Goal: Task Accomplishment & Management: Manage account settings

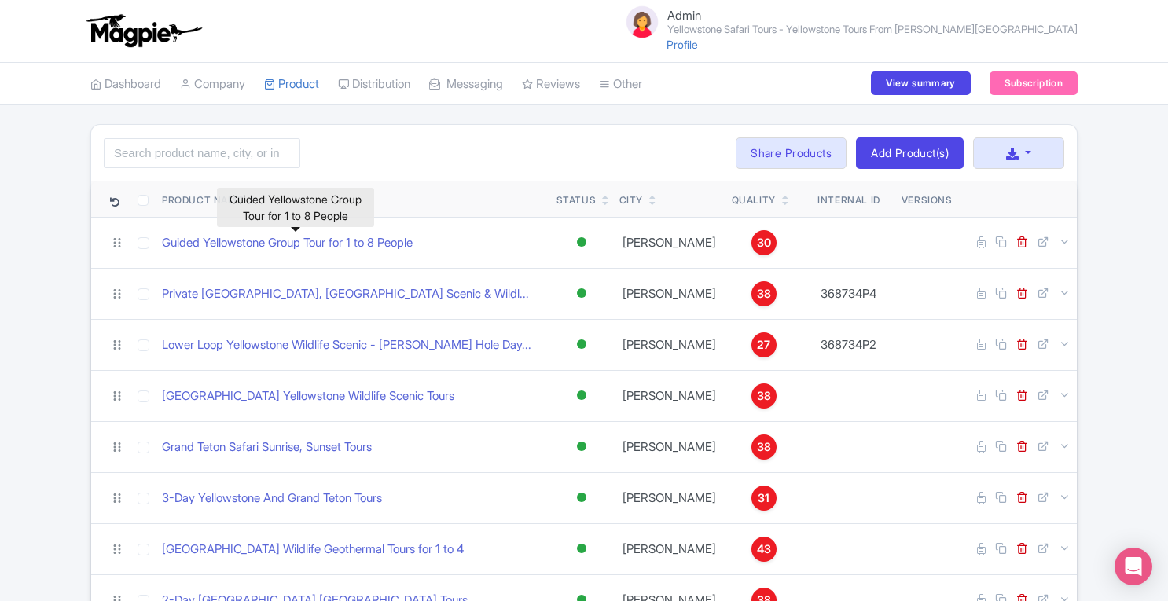
click at [380, 237] on link "Guided Yellowstone Group Tour for 1 to 8 People" at bounding box center [287, 243] width 251 height 18
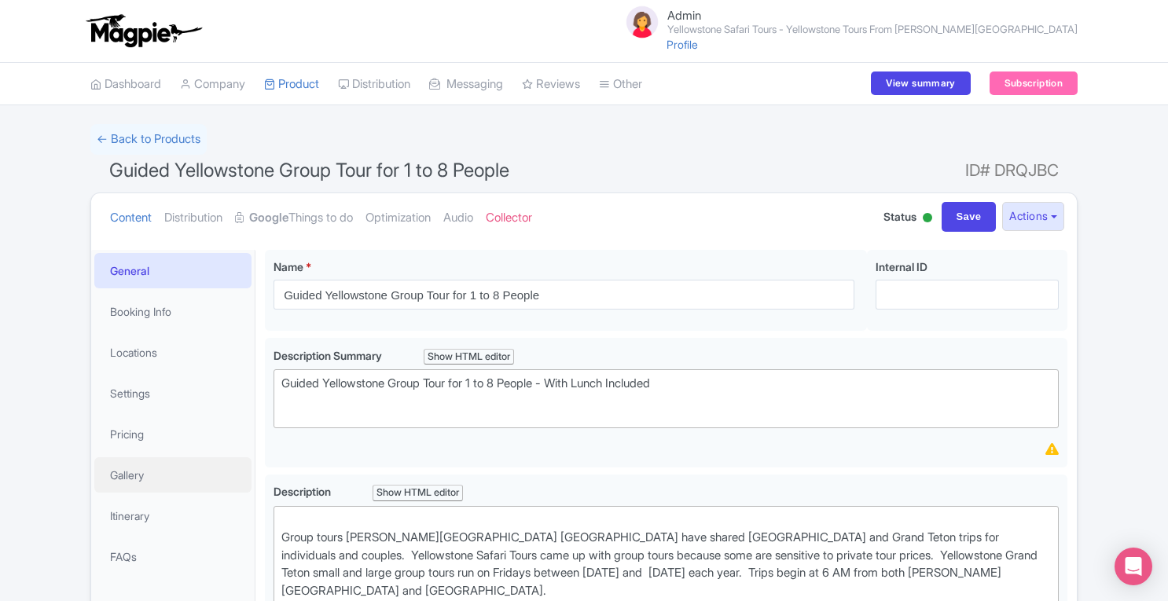
click at [108, 472] on link "Gallery" at bounding box center [172, 474] width 157 height 35
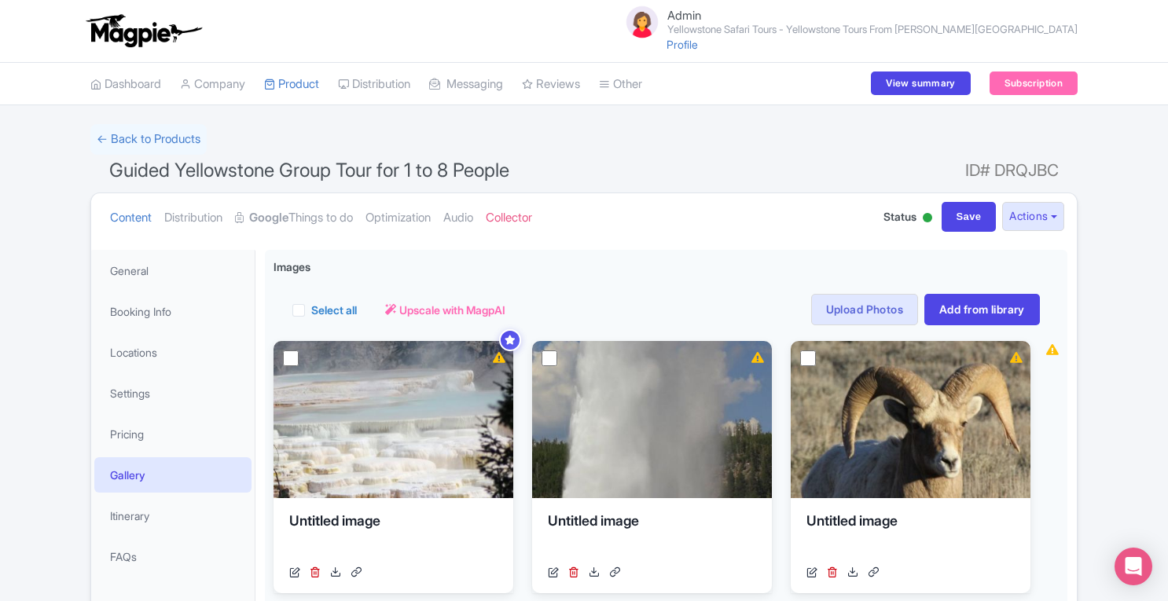
click at [316, 89] on link "Product" at bounding box center [291, 84] width 55 height 43
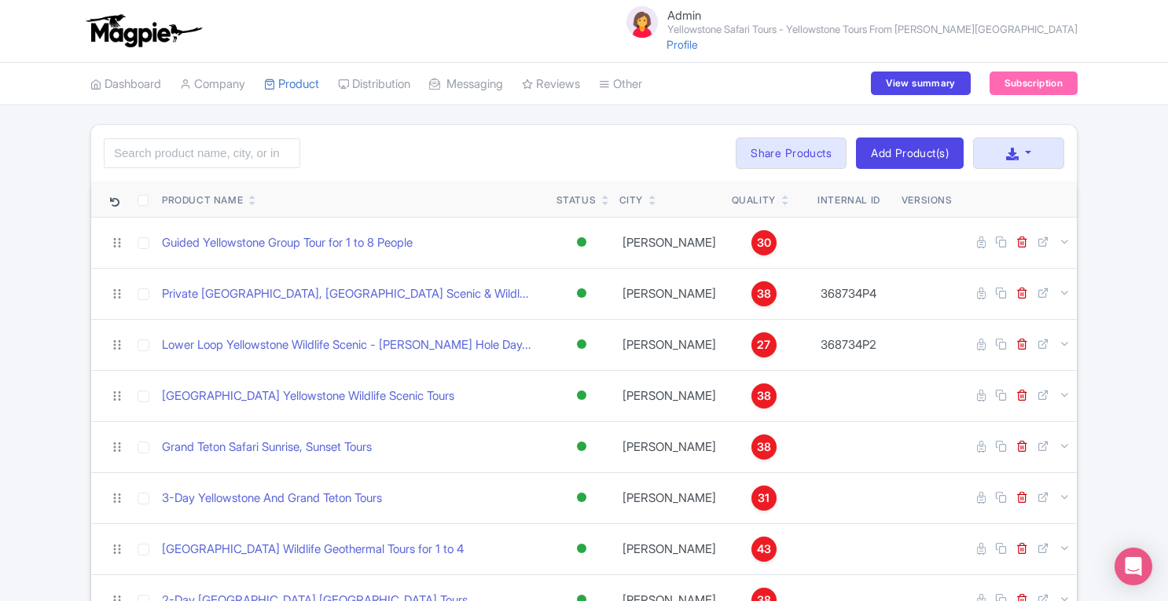
click at [373, 91] on link "Distribution" at bounding box center [374, 84] width 72 height 43
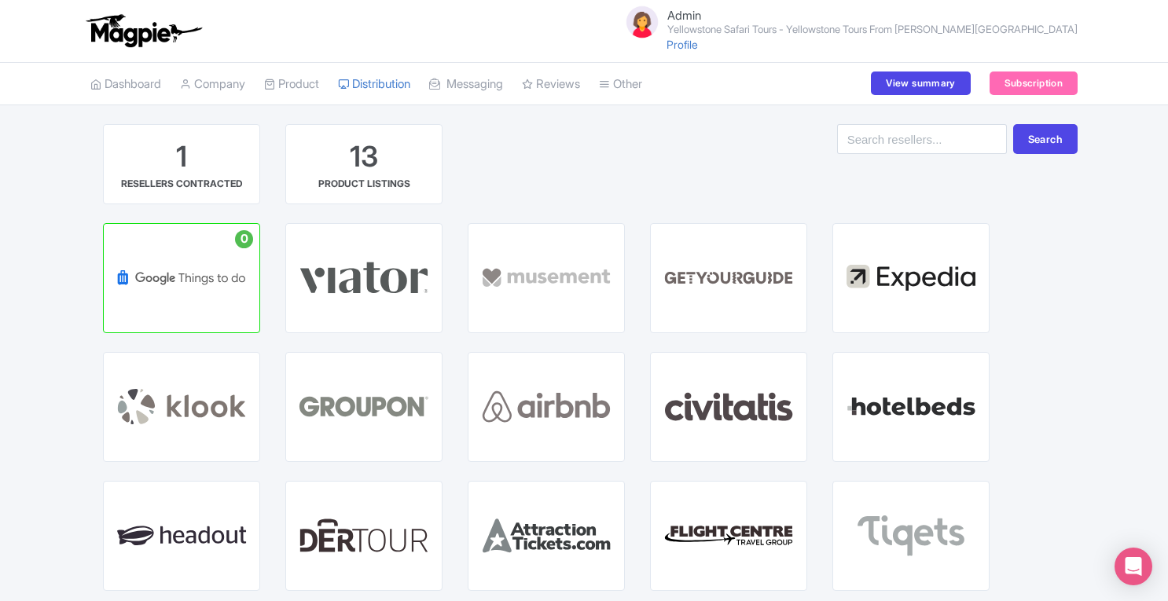
click at [400, 277] on p "WITH" at bounding box center [364, 277] width 73 height 13
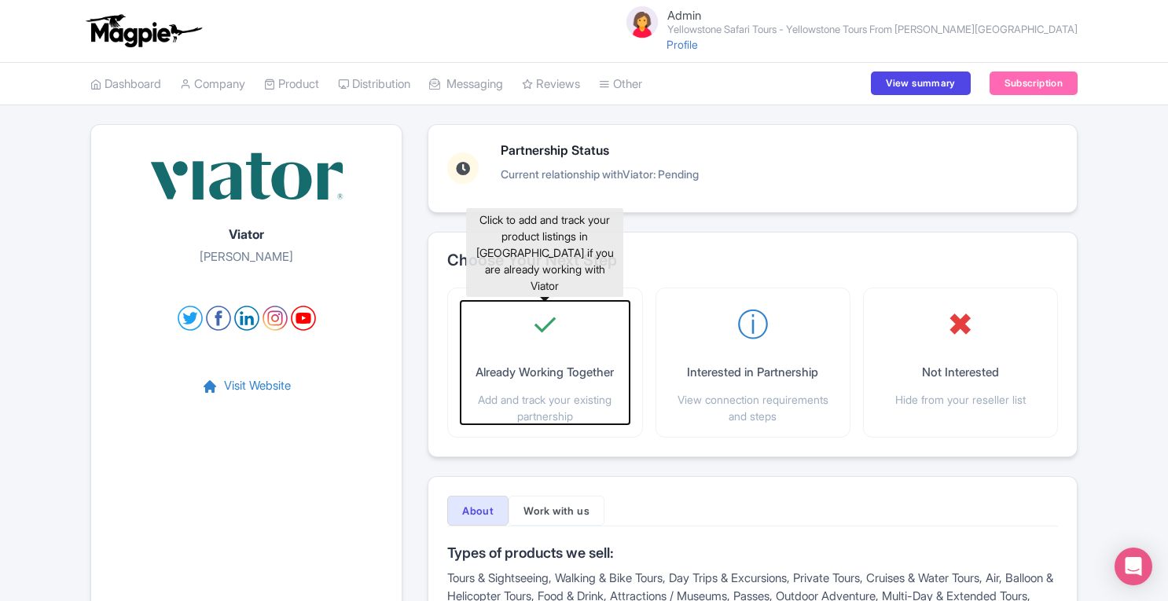
click at [549, 352] on div "✓ Already Working Together Add and track your existing partnership" at bounding box center [545, 362] width 168 height 123
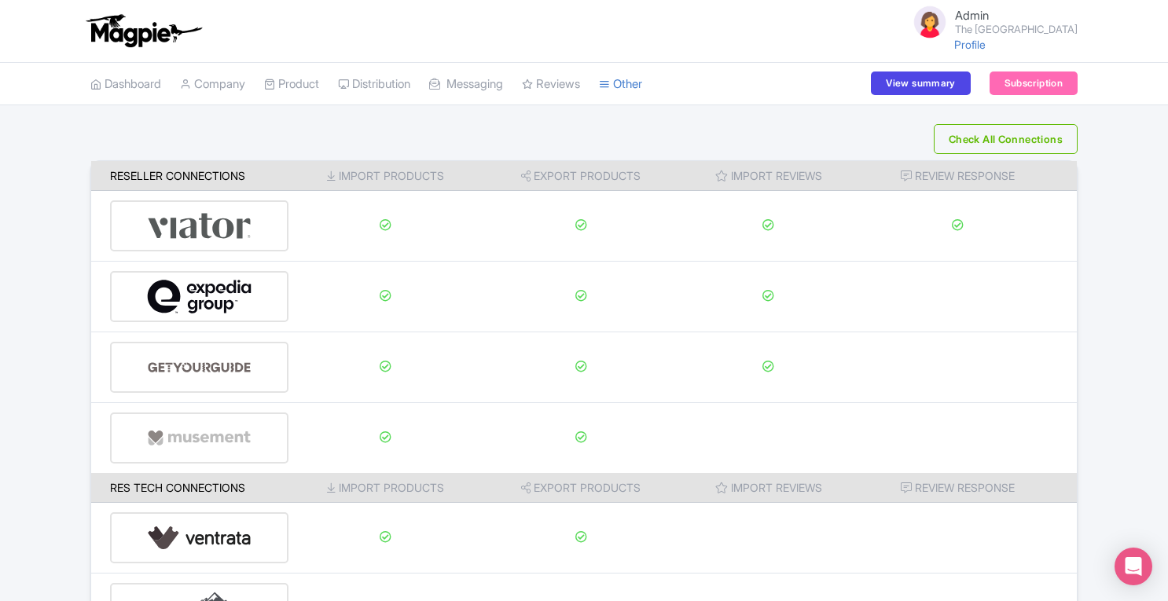
click at [317, 81] on link "Product" at bounding box center [291, 84] width 55 height 43
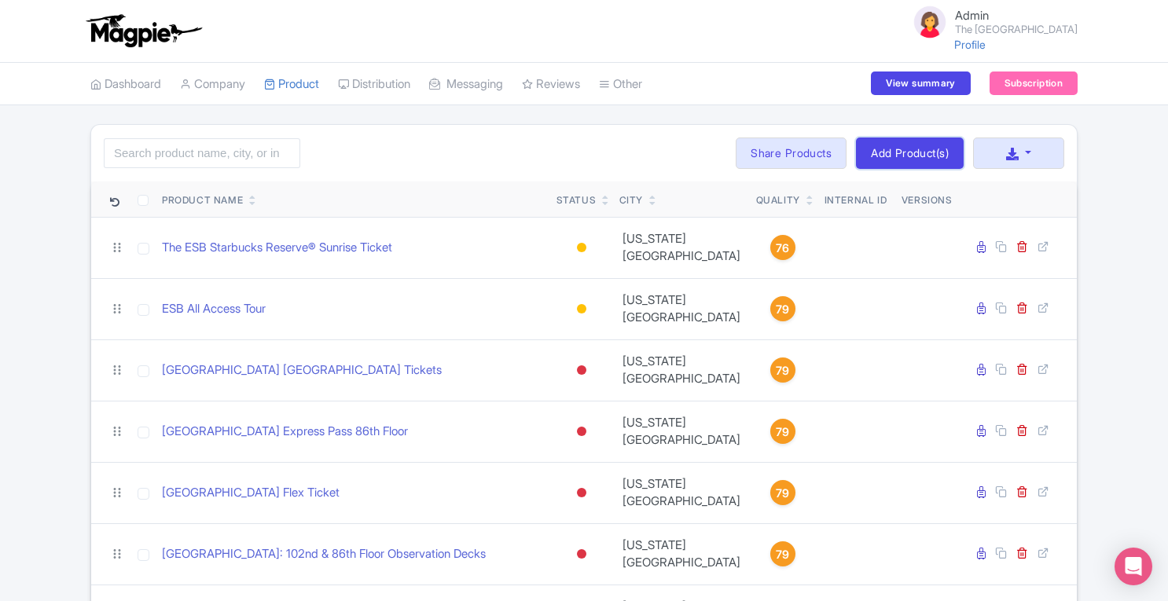
click at [894, 152] on link "Add Product(s)" at bounding box center [910, 153] width 108 height 31
